Goal: Obtain resource: Obtain resource

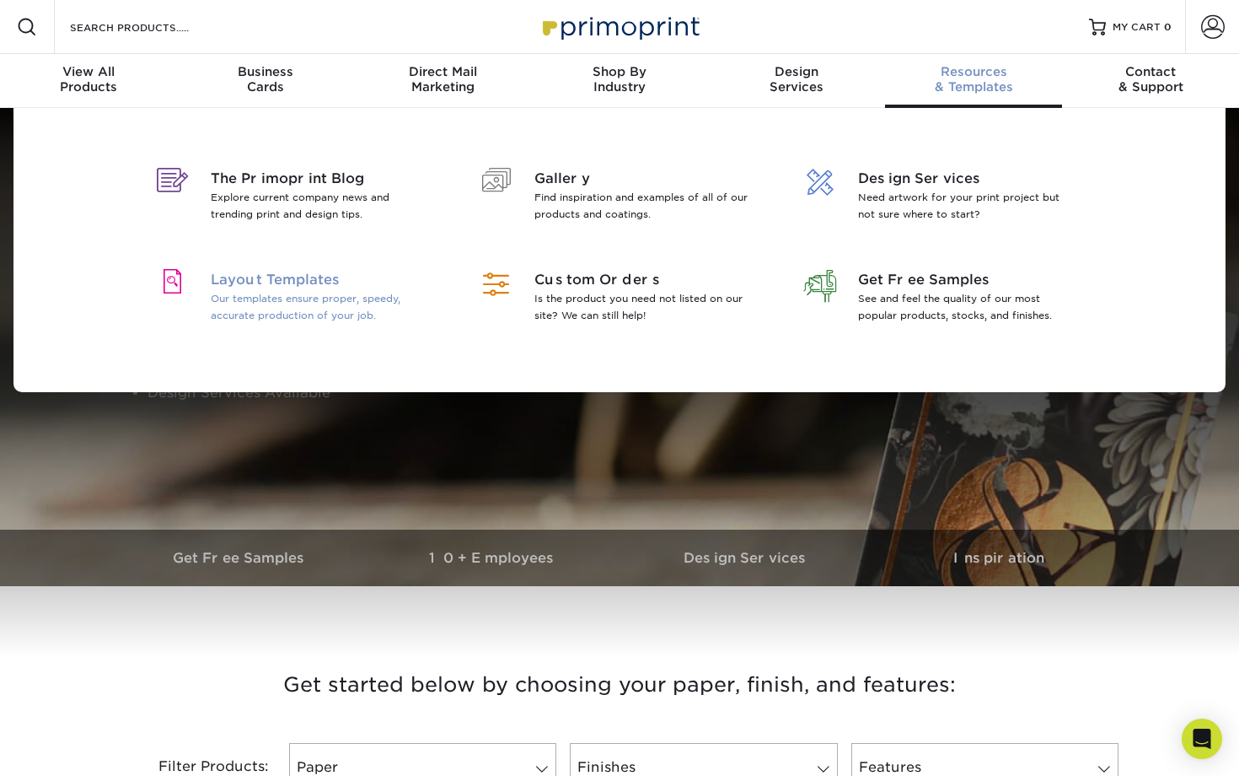
click at [335, 290] on p "Our templates ensure proper, speedy, accurate production of your job." at bounding box center [320, 307] width 218 height 34
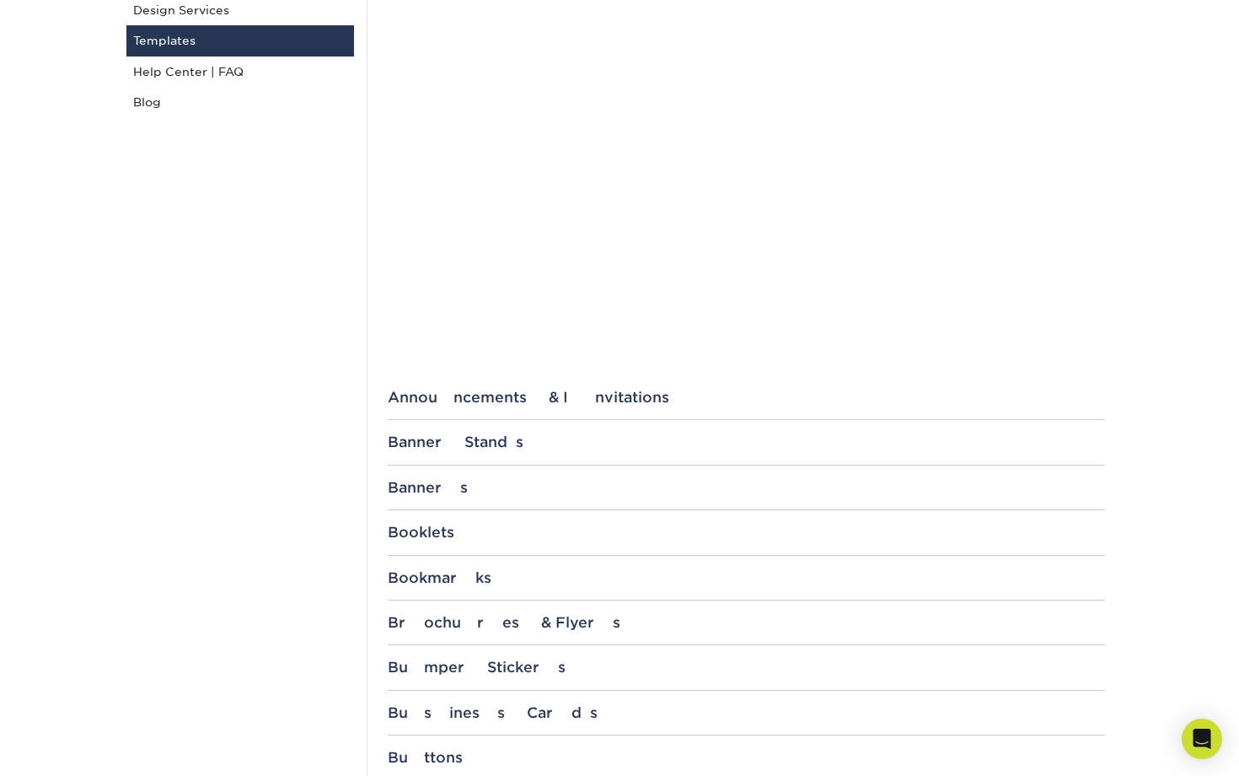
scroll to position [341, 0]
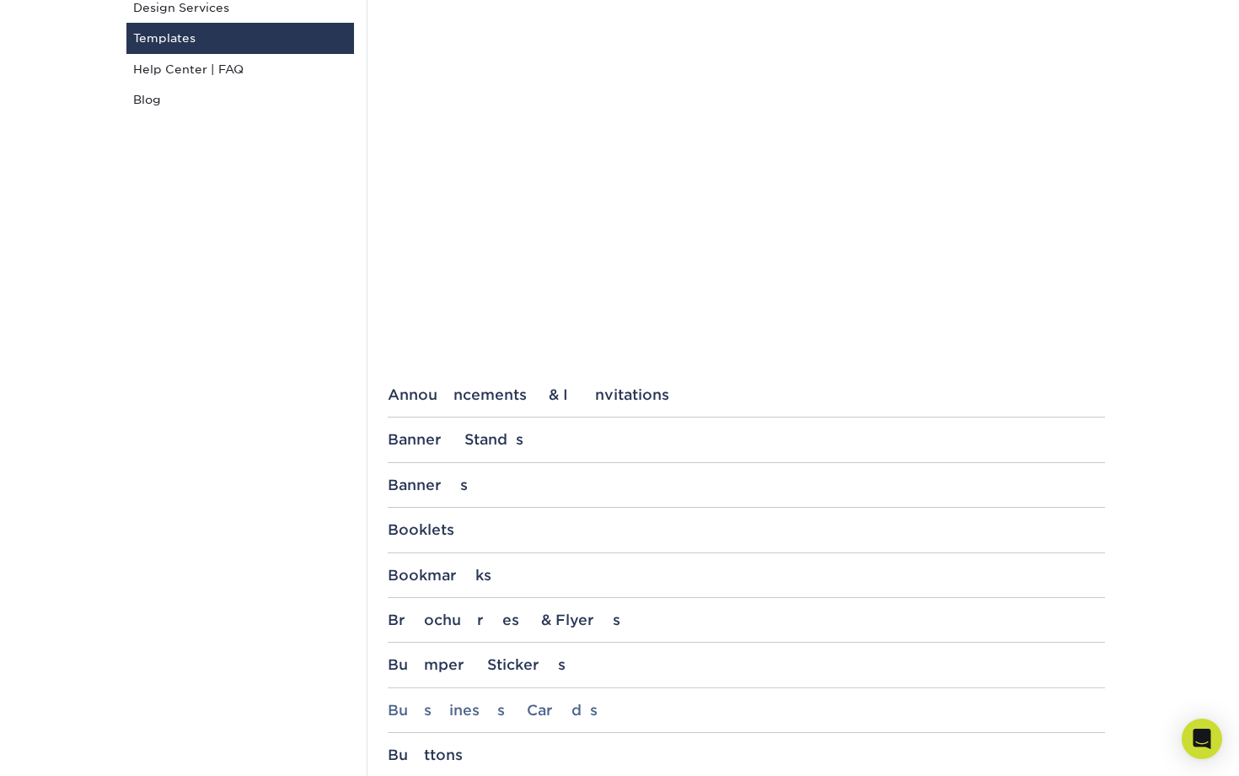
click at [431, 710] on div "Business Cards" at bounding box center [746, 709] width 717 height 17
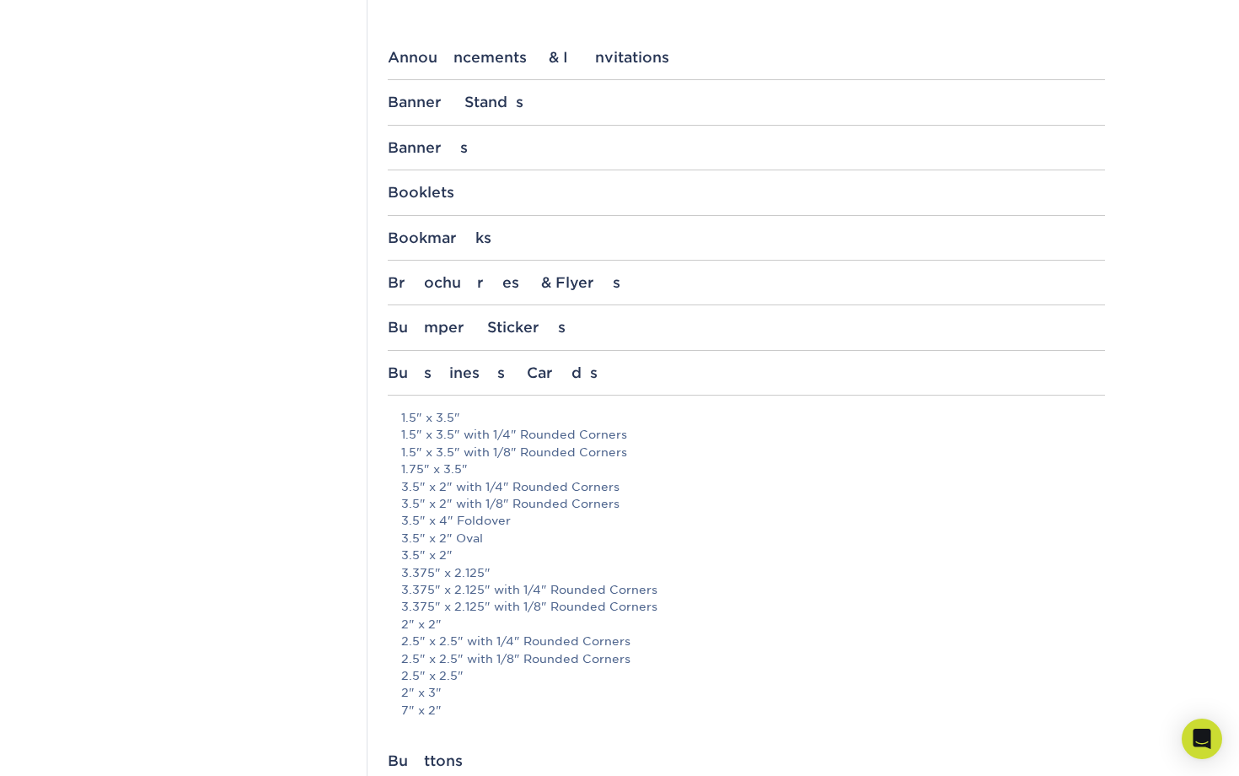
scroll to position [684, 0]
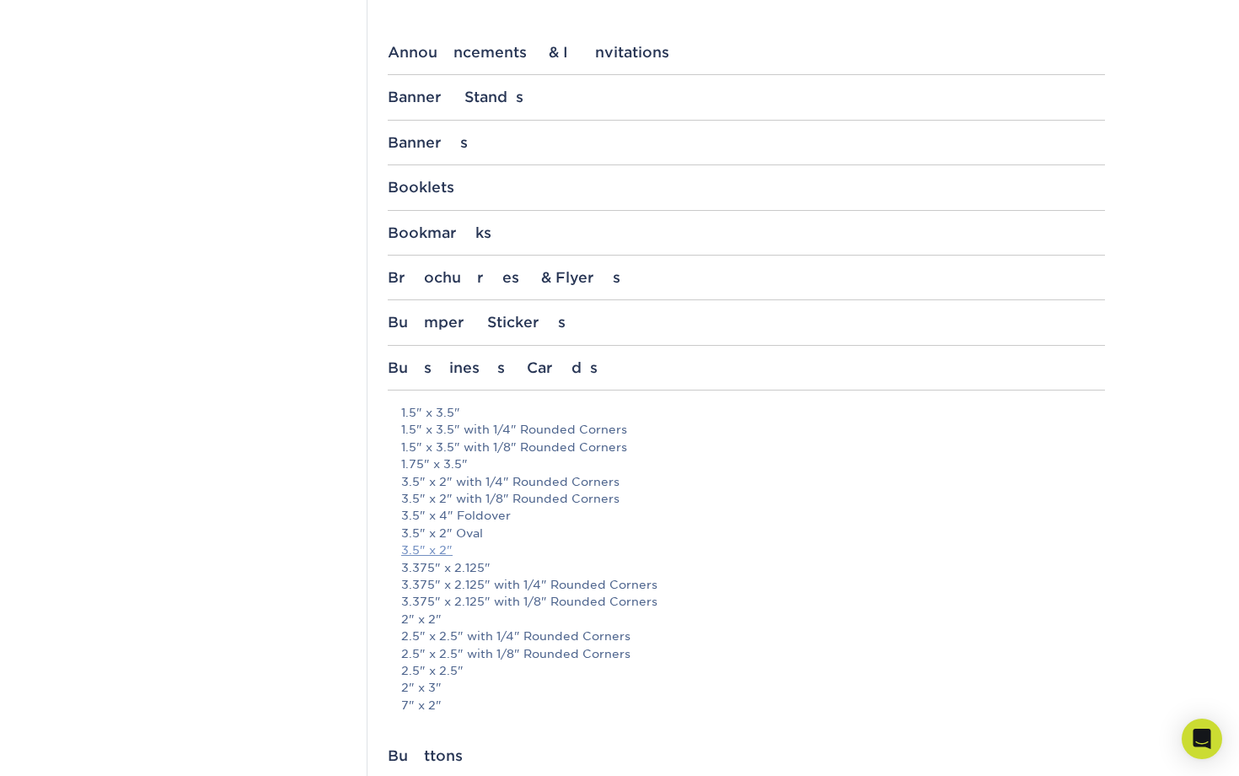
click at [440, 547] on link "3.5" x 2"" at bounding box center [426, 549] width 51 height 13
click at [416, 549] on link "3.5" x 2"" at bounding box center [426, 549] width 51 height 13
